Goal: Find specific page/section: Find specific page/section

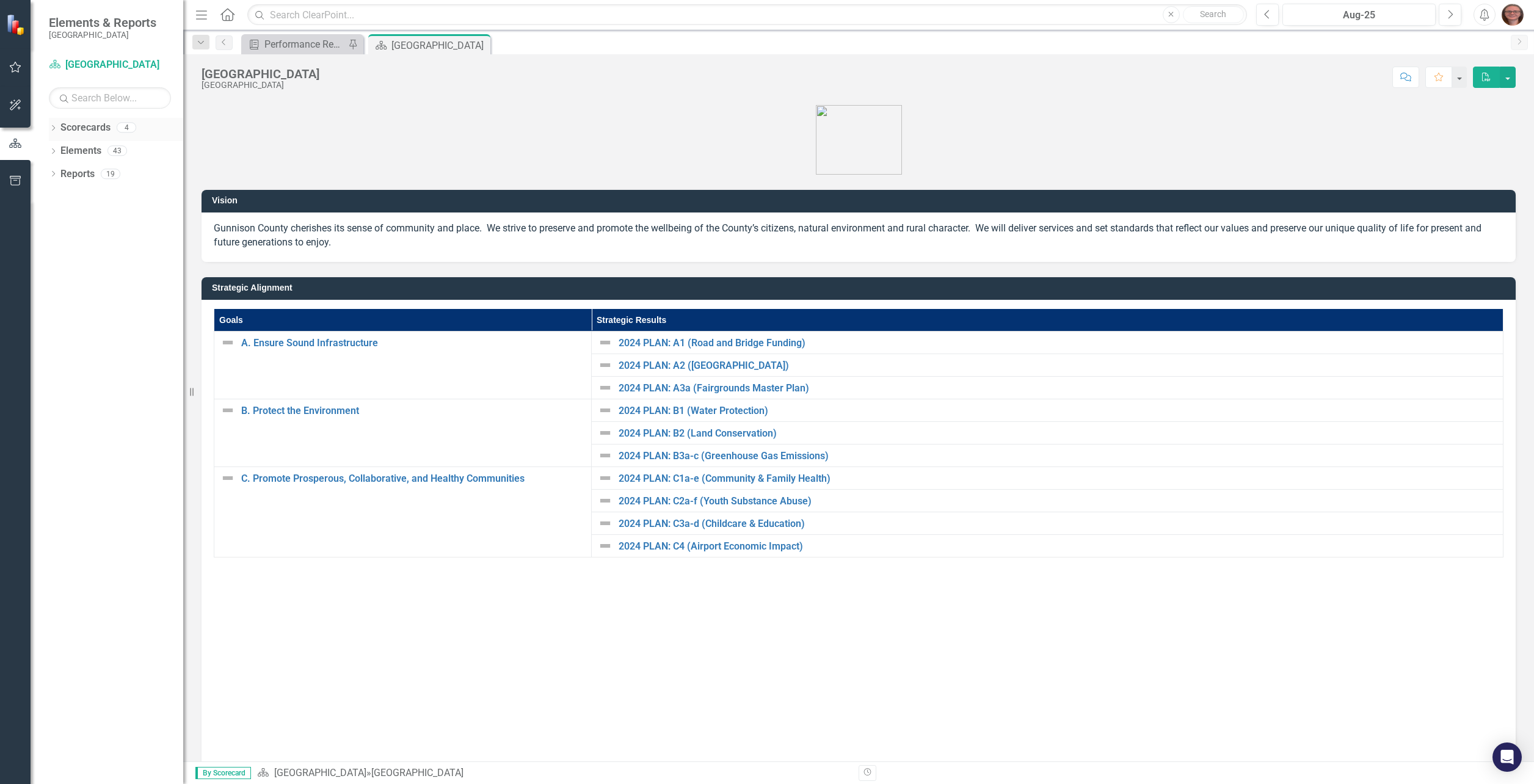
click at [52, 130] on icon "Dropdown" at bounding box center [53, 129] width 9 height 7
click at [63, 150] on icon "Dropdown" at bounding box center [59, 150] width 9 height 7
click at [80, 174] on link "Attorney's Office" at bounding box center [131, 174] width 104 height 14
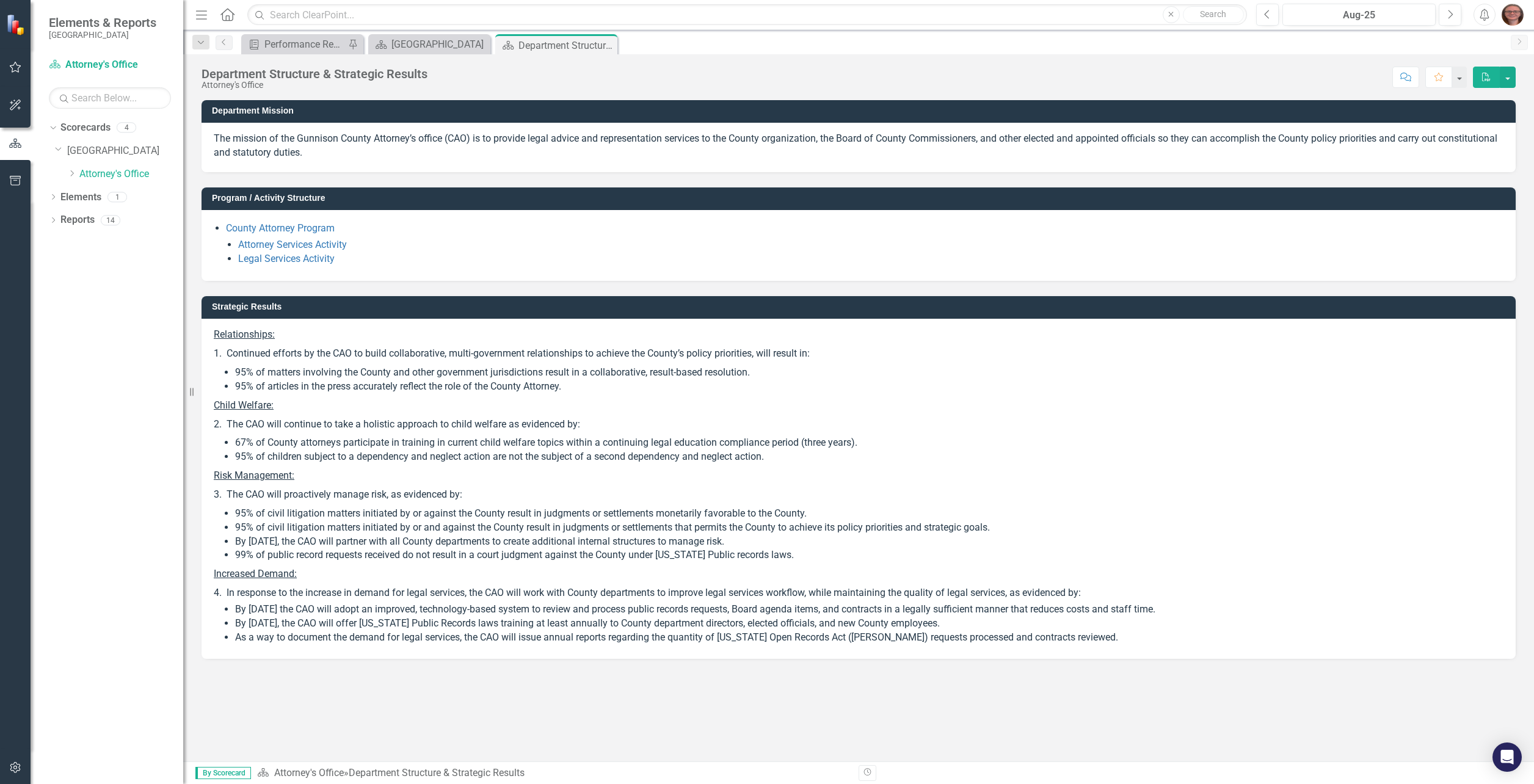
drag, startPoint x: 365, startPoint y: 150, endPoint x: 211, endPoint y: 135, distance: 154.7
click at [211, 135] on div "The mission of the Gunnison County Attorney’s office (CAO) is to provide legal …" at bounding box center [859, 147] width 1315 height 49
click at [241, 143] on p "The mission of the Gunnison County Attorney’s office (CAO) is to provide legal …" at bounding box center [859, 146] width 1290 height 28
click at [221, 140] on p "The mission of the Gunnison County Attorney’s office (CAO) is to provide legal …" at bounding box center [859, 146] width 1290 height 28
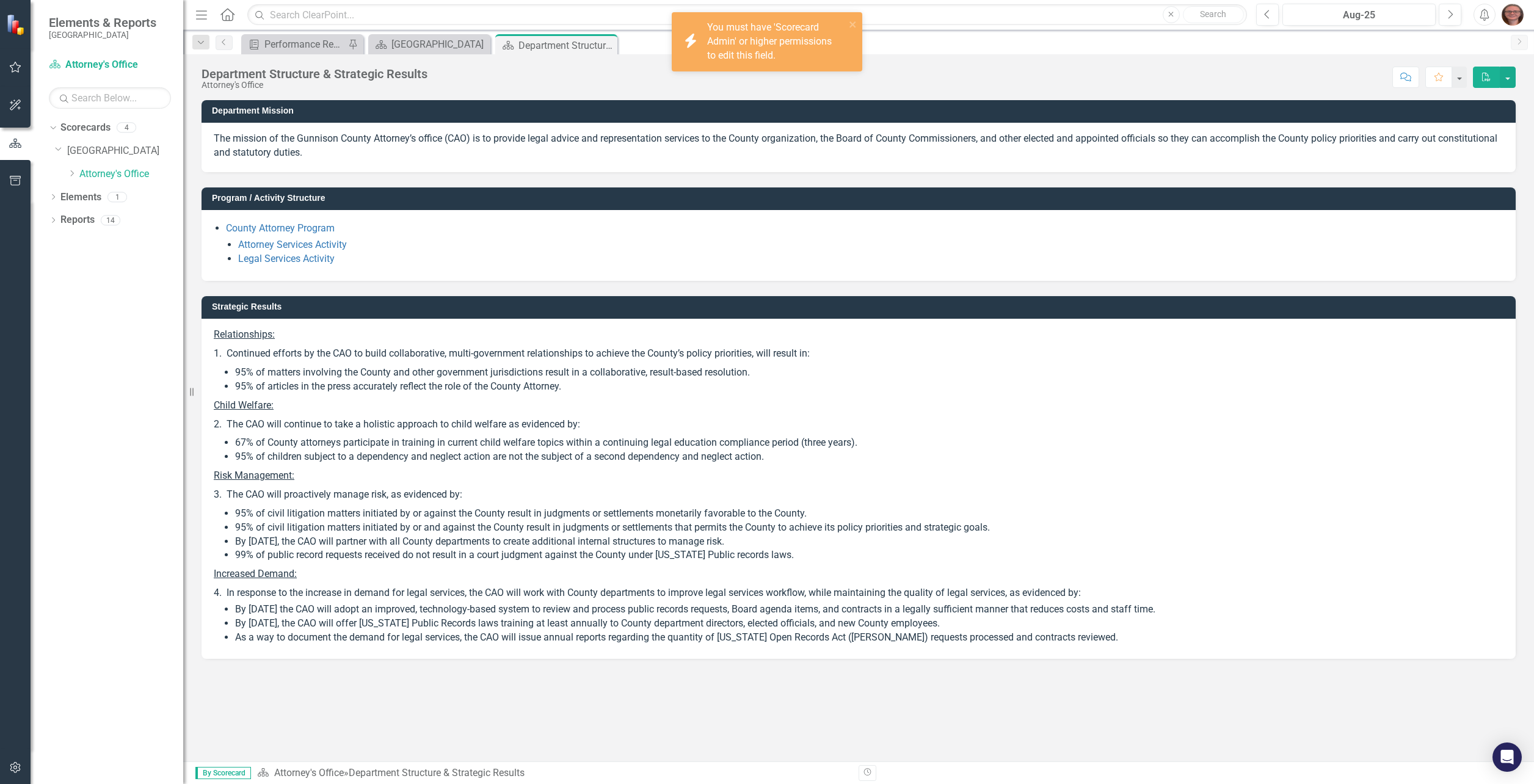
click at [221, 140] on p "The mission of the Gunnison County Attorney’s office (CAO) is to provide legal …" at bounding box center [859, 146] width 1290 height 28
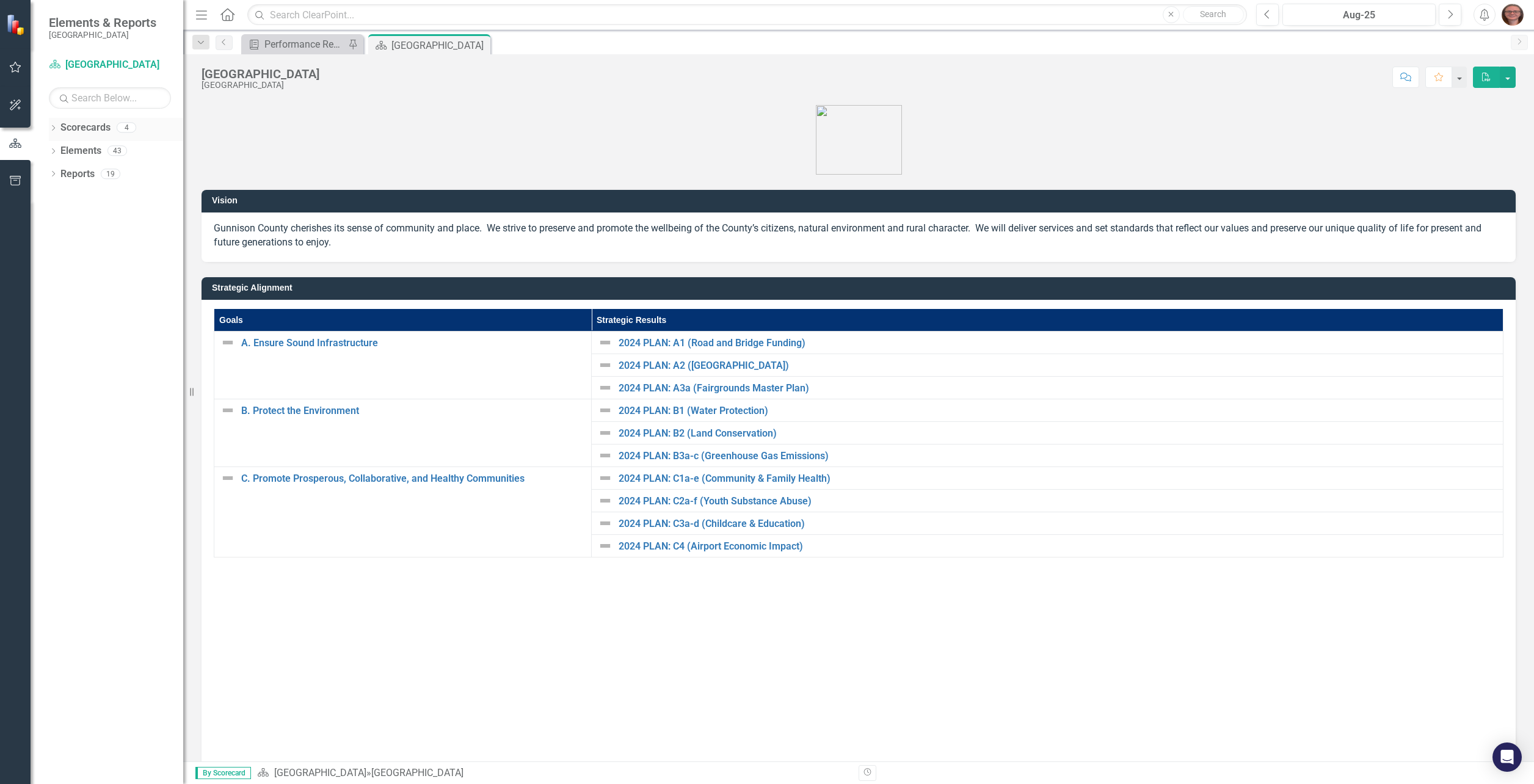
click at [52, 130] on icon "Dropdown" at bounding box center [53, 129] width 9 height 7
click at [95, 150] on link "[GEOGRAPHIC_DATA]" at bounding box center [125, 151] width 116 height 14
click at [108, 150] on link "[GEOGRAPHIC_DATA]" at bounding box center [125, 151] width 116 height 14
click at [56, 151] on icon "Dropdown" at bounding box center [59, 150] width 9 height 7
click at [87, 172] on link "Attorney's Office" at bounding box center [131, 174] width 104 height 14
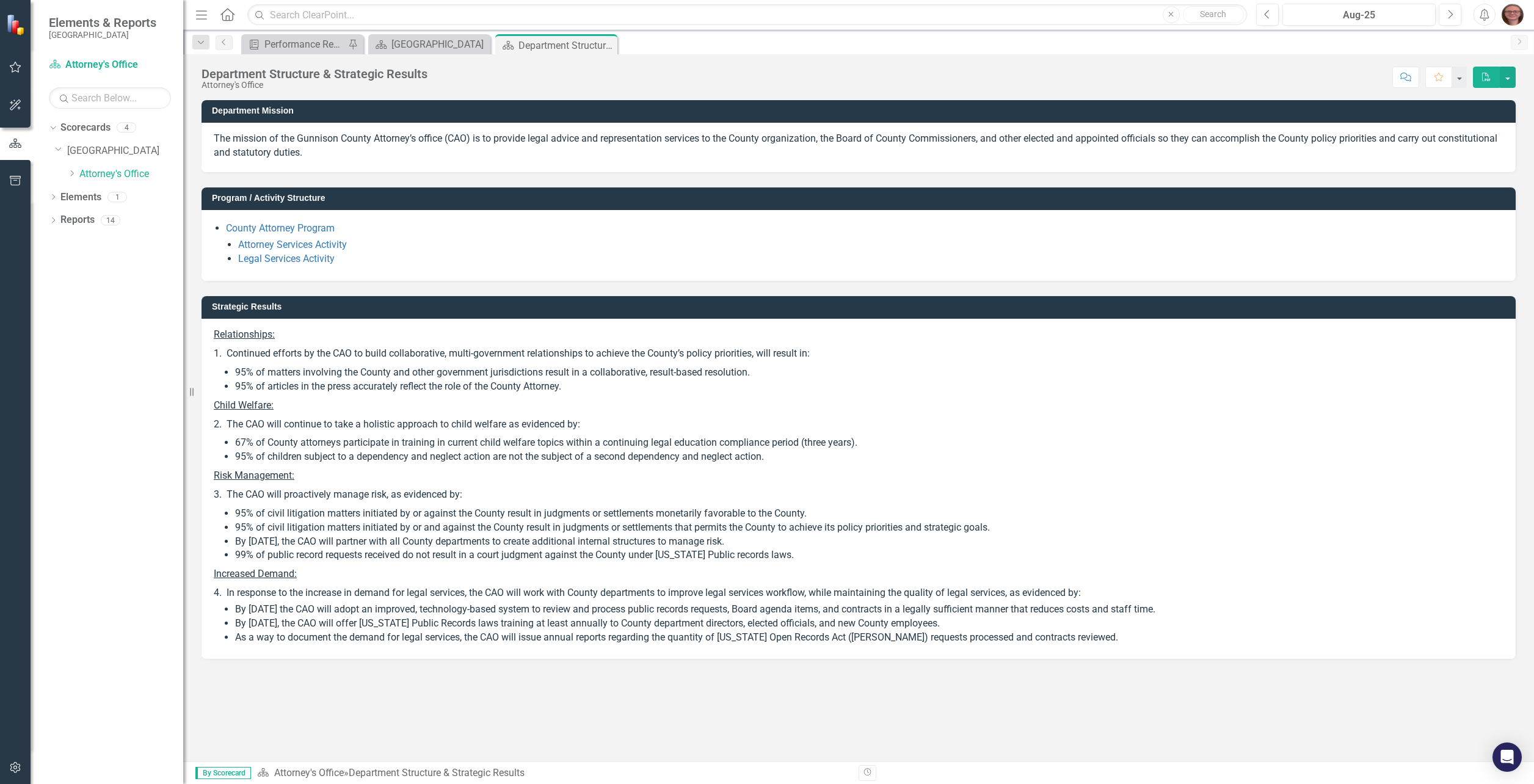
drag, startPoint x: 365, startPoint y: 154, endPoint x: 215, endPoint y: 138, distance: 150.9
click at [216, 138] on p "The mission of the Gunnison County Attorney’s office (CAO) is to provide legal …" at bounding box center [859, 146] width 1290 height 28
drag, startPoint x: 215, startPoint y: 138, endPoint x: 277, endPoint y: 150, distance: 63.2
drag, startPoint x: 277, startPoint y: 150, endPoint x: 253, endPoint y: 133, distance: 29.4
click at [253, 133] on p "The mission of the Gunnison County Attorney’s office (CAO) is to provide legal …" at bounding box center [859, 146] width 1290 height 28
